Goal: Find specific page/section: Find specific page/section

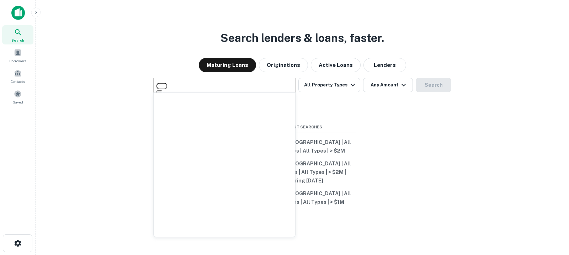
type input "*"
